Goal: Book appointment/travel/reservation

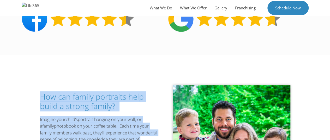
scroll to position [379, 0]
drag, startPoint x: 329, startPoint y: 53, endPoint x: 326, endPoint y: 64, distance: 11.2
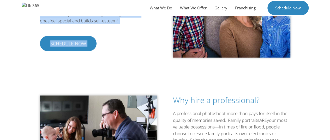
scroll to position [533, 0]
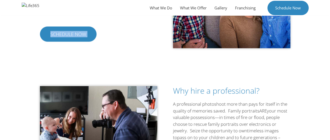
click at [330, 73] on body "Skip to content Menu What We Do What We Offer Gallery Franchising Schedule Now …" at bounding box center [165, 42] width 330 height 1151
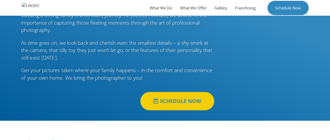
scroll to position [0, 0]
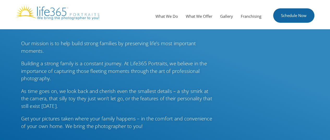
click at [301, 16] on link "Schedule Now" at bounding box center [293, 15] width 41 height 14
